Goal: Information Seeking & Learning: Learn about a topic

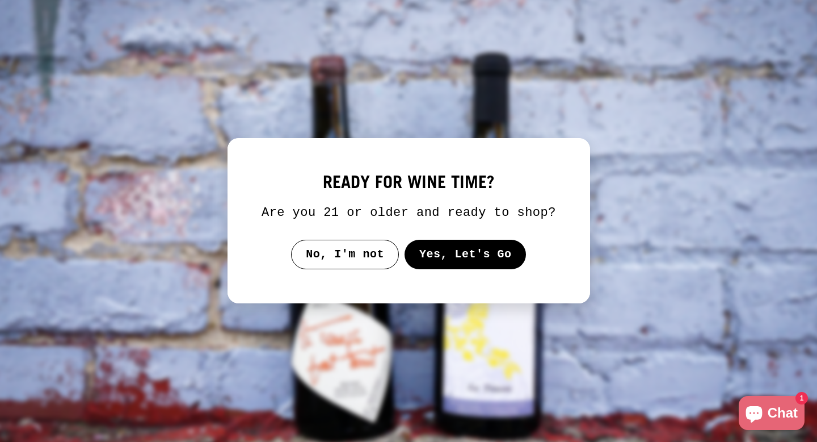
click at [446, 258] on button "Yes, Let's Go" at bounding box center [465, 255] width 122 height 30
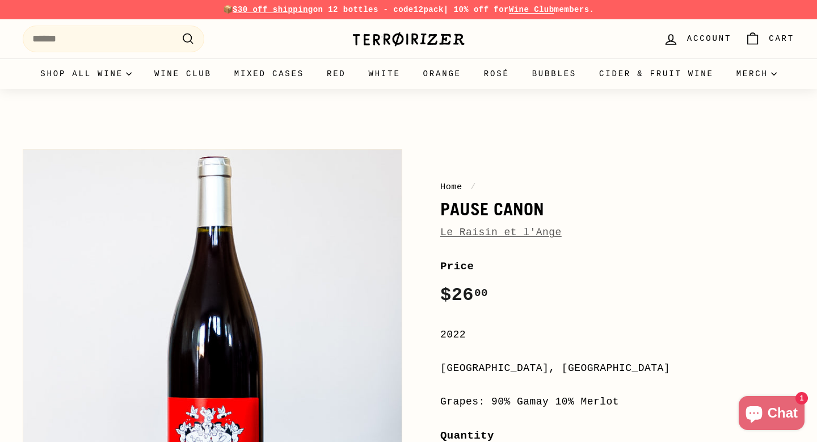
click at [468, 231] on link "Le Raisin et l'Ange" at bounding box center [500, 231] width 121 height 11
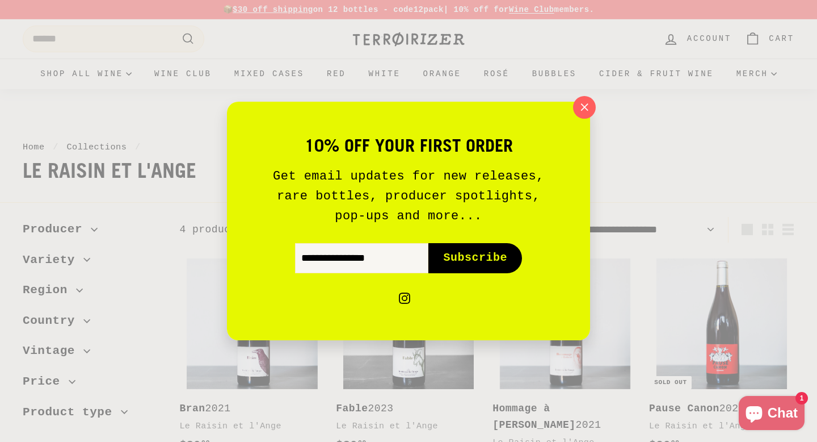
drag, startPoint x: 200, startPoint y: 167, endPoint x: 16, endPoint y: 165, distance: 183.4
click at [16, 165] on div "Pause slideshow Play slideshow 📦 $30 off shipping on 12 bottles - code 12pack |…" at bounding box center [408, 401] width 817 height 803
click at [69, 226] on div "10% off your first order Get email updates for new releases, rare bottles, prod…" at bounding box center [408, 221] width 817 height 442
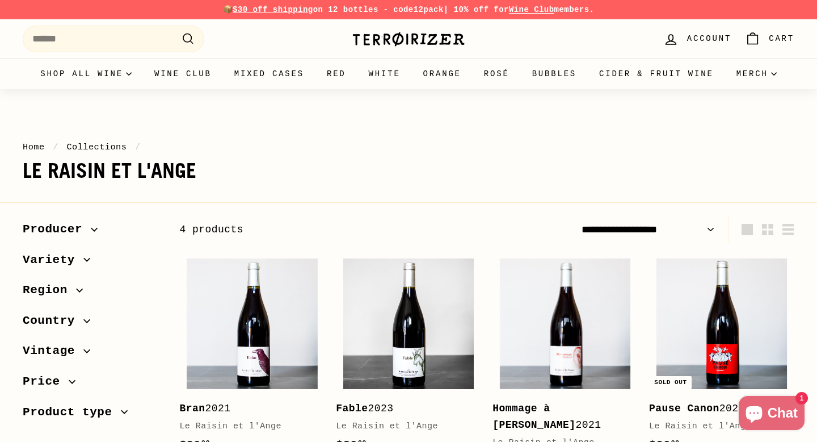
drag, startPoint x: 206, startPoint y: 172, endPoint x: 24, endPoint y: 177, distance: 181.7
click at [24, 177] on h1 "Le Raisin et l'Ange" at bounding box center [409, 170] width 772 height 23
copy h1 "Le Raisin et l'Ange"
